Goal: Task Accomplishment & Management: Use online tool/utility

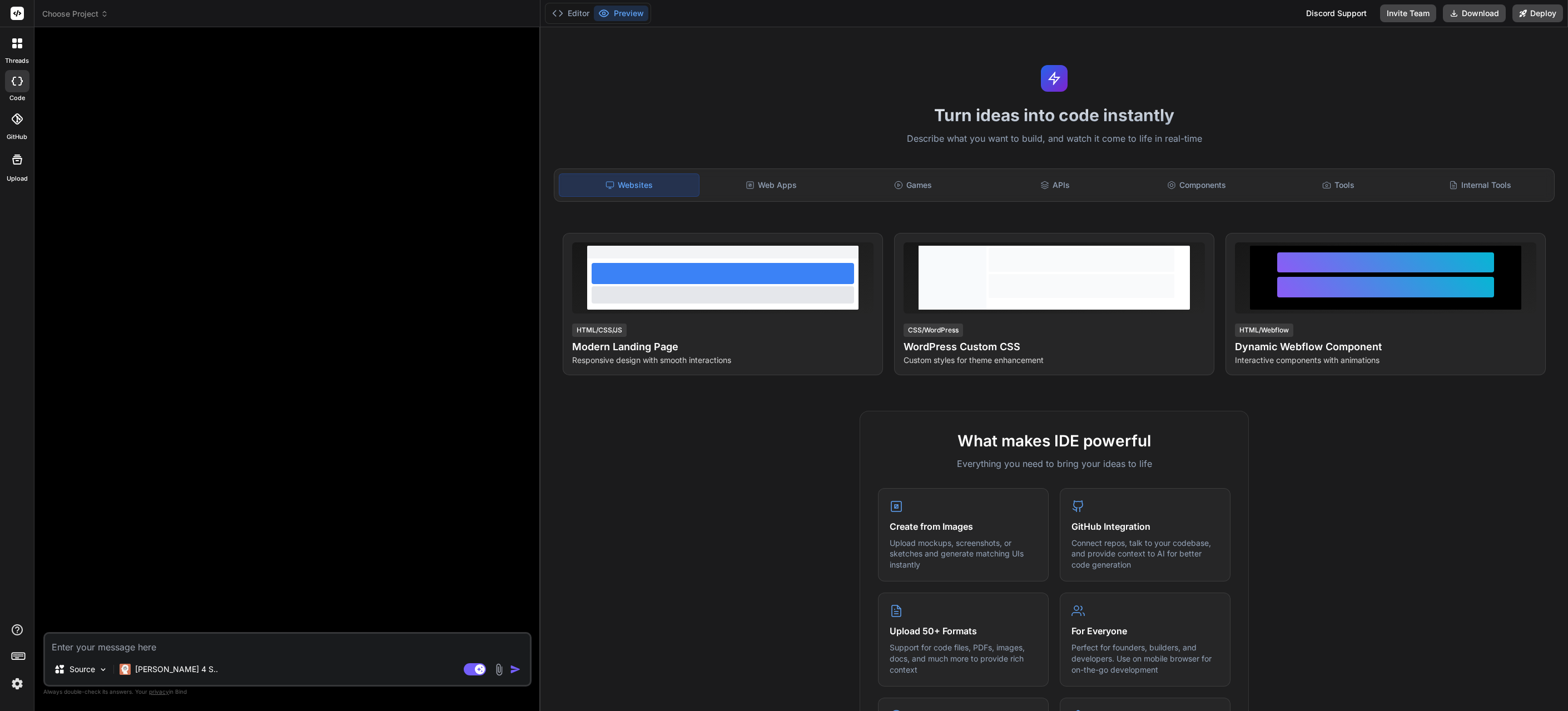
type textarea "x"
click at [15, 123] on icon at bounding box center [17, 119] width 11 height 11
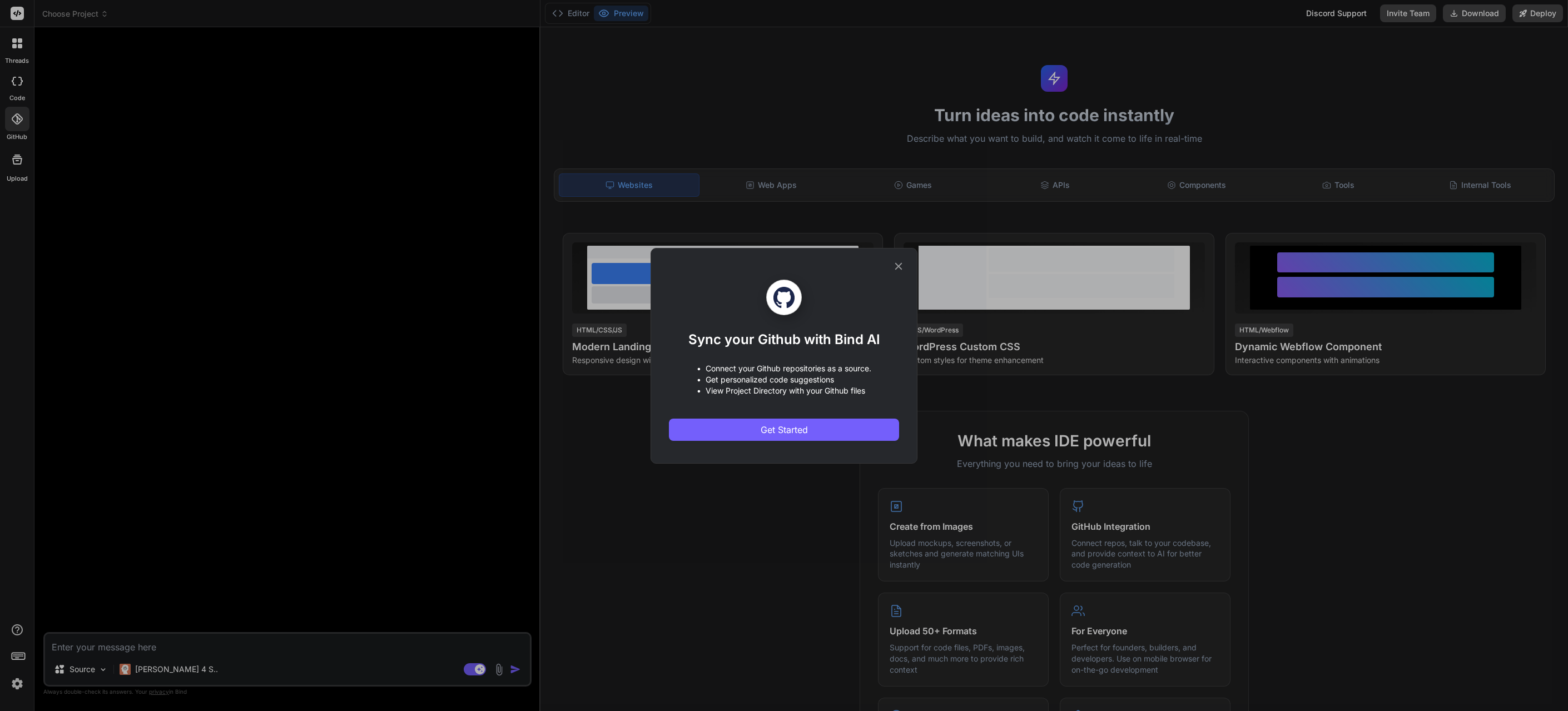
click at [898, 265] on icon at bounding box center [899, 266] width 7 height 7
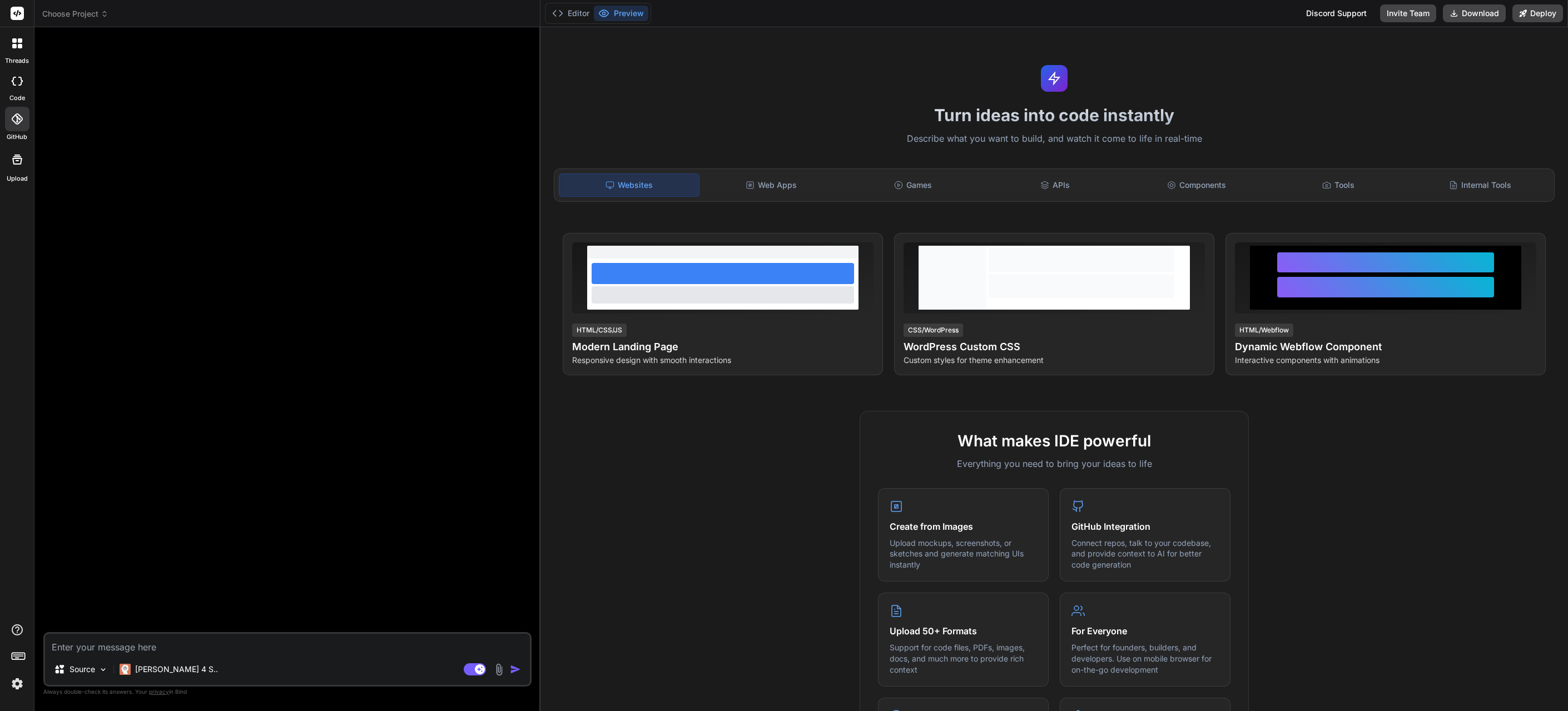
click at [14, 11] on rect at bounding box center [17, 13] width 13 height 13
click at [92, 17] on span "Choose Project" at bounding box center [75, 14] width 66 height 11
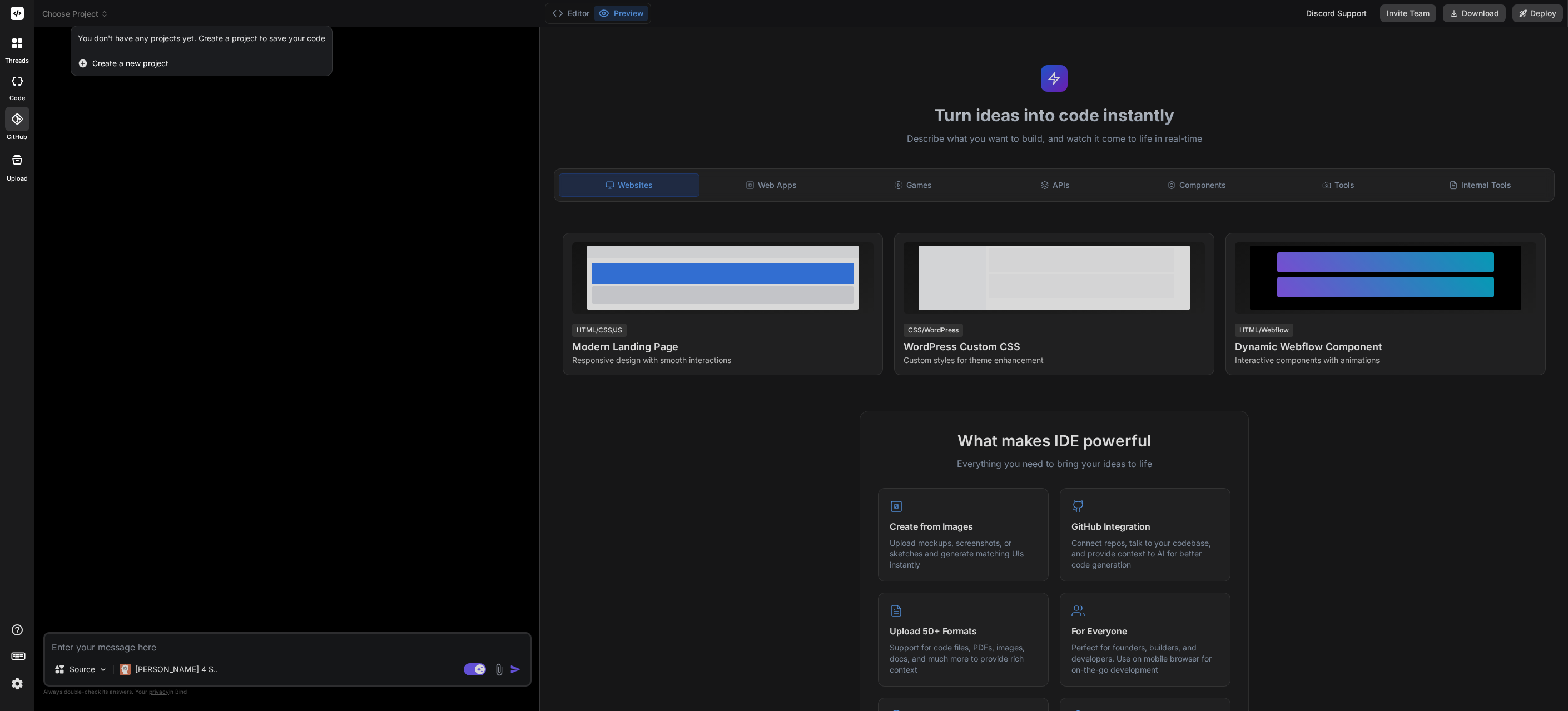
drag, startPoint x: 130, startPoint y: 188, endPoint x: 108, endPoint y: 457, distance: 269.9
click at [130, 188] on div at bounding box center [784, 356] width 1568 height 711
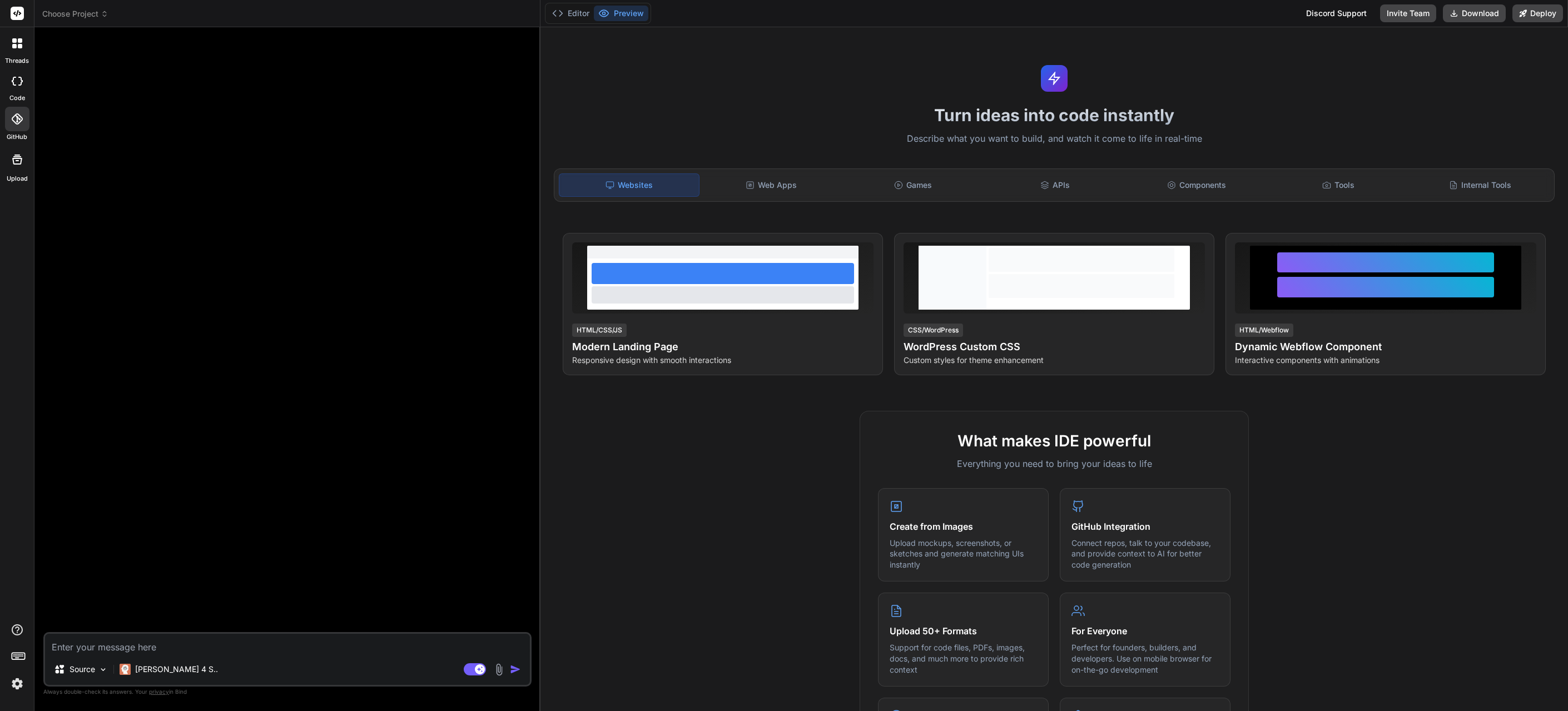
click at [15, 687] on img at bounding box center [17, 683] width 19 height 19
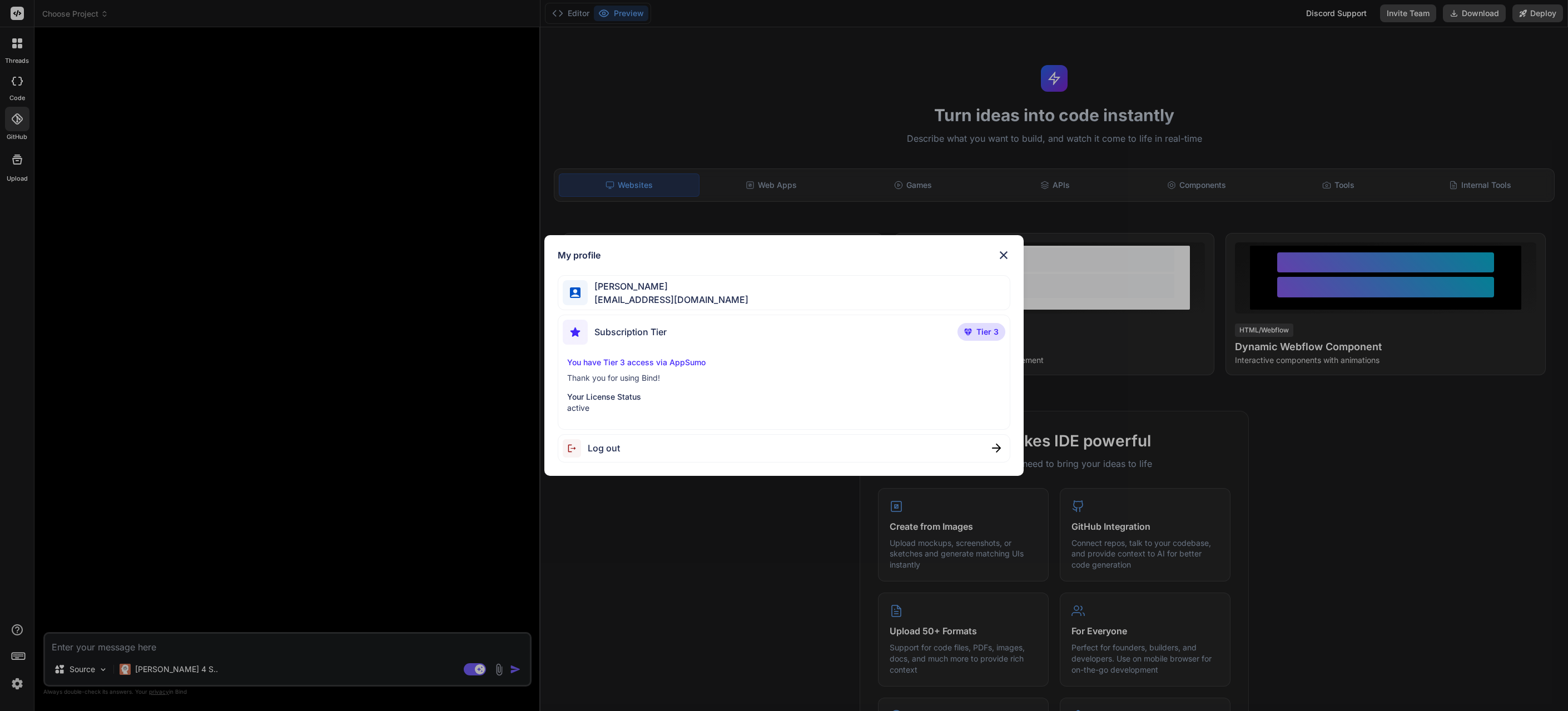
click at [630, 292] on span "[PERSON_NAME]" at bounding box center [668, 286] width 161 height 13
click at [654, 286] on span "[PERSON_NAME]" at bounding box center [668, 286] width 161 height 13
click at [713, 336] on div "Subscription Tier Tier 3" at bounding box center [784, 334] width 443 height 30
click at [589, 393] on p "Your License Status" at bounding box center [784, 397] width 434 height 11
click at [1001, 254] on img at bounding box center [1003, 255] width 13 height 13
